Goal: Transaction & Acquisition: Purchase product/service

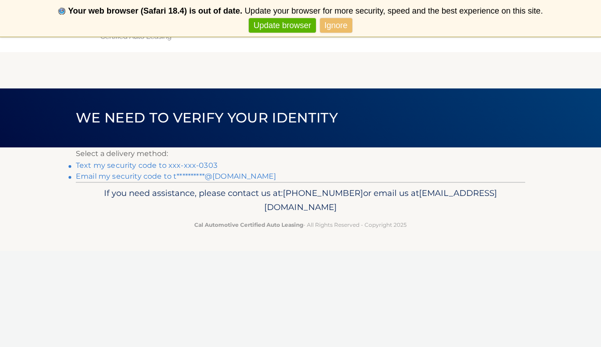
click at [204, 165] on link "Text my security code to xxx-xxx-0303" at bounding box center [147, 165] width 142 height 9
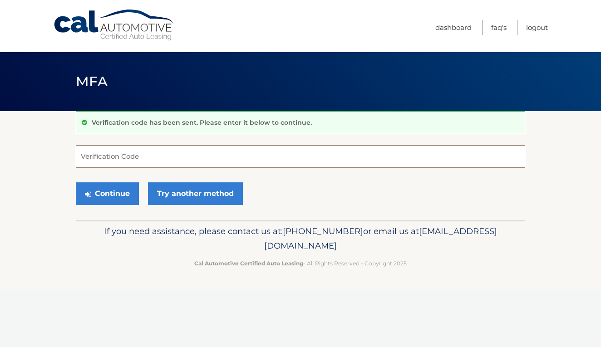
click at [253, 160] on input "Verification Code" at bounding box center [300, 156] width 449 height 23
type input "786596"
click at [107, 193] on button "Continue" at bounding box center [107, 193] width 63 height 23
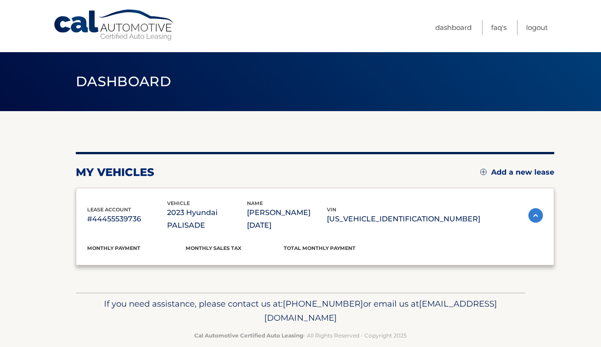
click at [119, 198] on div "lease account #44455539736 vehicle 2023 Hyundai PALISADE name TONI NATALE vin K…" at bounding box center [315, 227] width 478 height 78
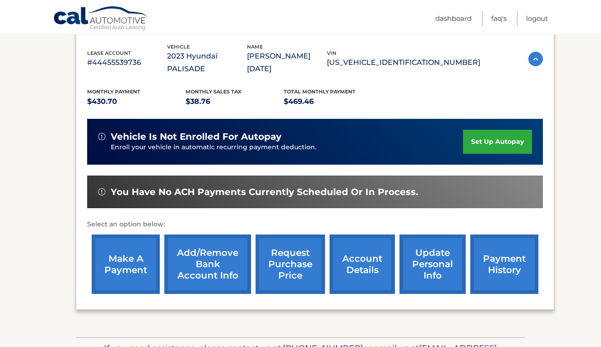
scroll to position [160, 0]
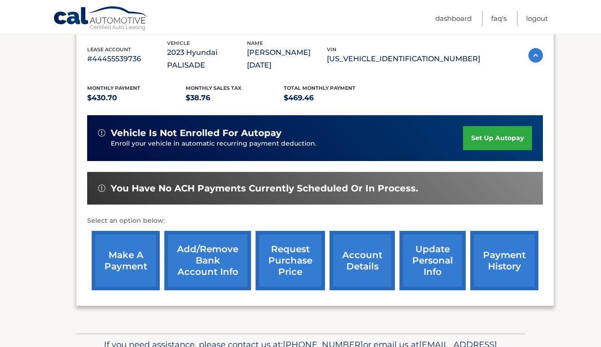
click at [136, 232] on link "make a payment" at bounding box center [126, 260] width 68 height 59
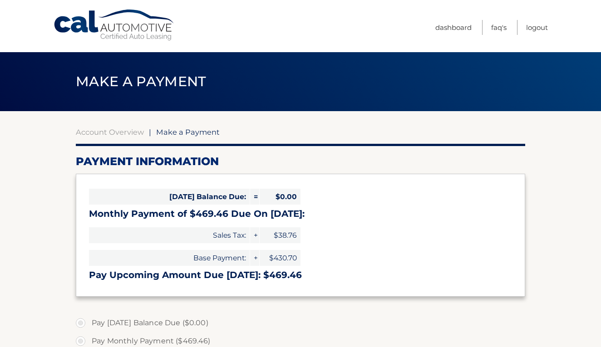
select select "MWUwM2QzNWEtMWYwMC00ZWMyLTg3YjEtNWY3MTUxYjYxNTIz"
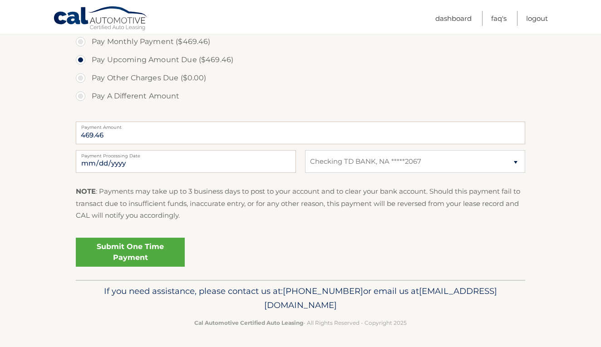
scroll to position [299, 0]
click at [251, 167] on input "2025-10-15" at bounding box center [186, 162] width 220 height 23
type input "2025-10-22"
click at [156, 248] on link "Submit One Time Payment" at bounding box center [130, 252] width 109 height 29
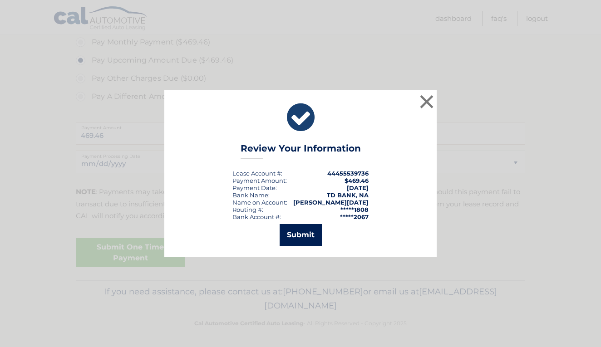
click at [301, 239] on button "Submit" at bounding box center [301, 235] width 42 height 22
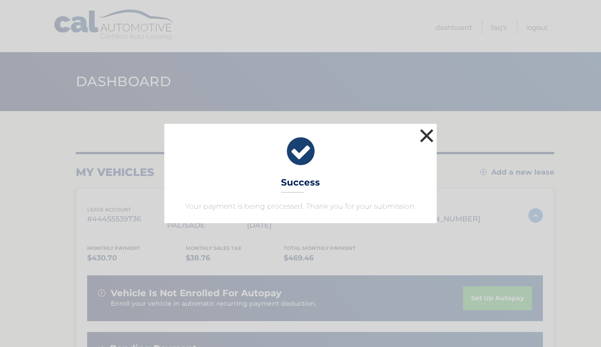
click at [429, 133] on button "×" at bounding box center [427, 136] width 18 height 18
